Goal: Find specific fact: Find specific fact

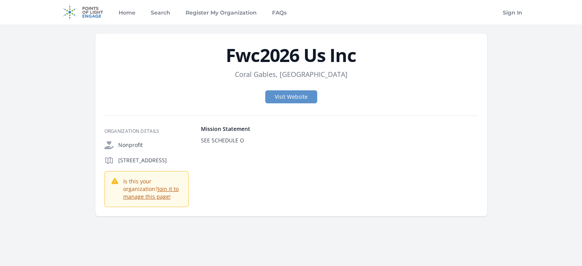
drag, startPoint x: 139, startPoint y: 174, endPoint x: 118, endPoint y: 155, distance: 29.0
click at [118, 155] on div "Nonprofit" at bounding box center [146, 152] width 84 height 24
copy p "[STREET_ADDRESS]"
drag, startPoint x: 154, startPoint y: 176, endPoint x: 116, endPoint y: 161, distance: 40.5
click at [116, 161] on div "[STREET_ADDRESS]" at bounding box center [146, 160] width 84 height 9
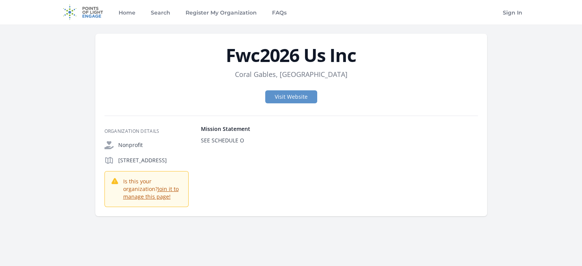
copy p "[STREET_ADDRESS]"
click at [235, 57] on h1 "Fwc2026 Us Inc" at bounding box center [290, 55] width 373 height 18
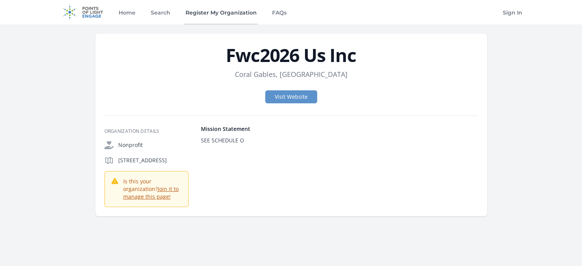
copy header "Fwc2026 Us Inc"
